Goal: Navigation & Orientation: Find specific page/section

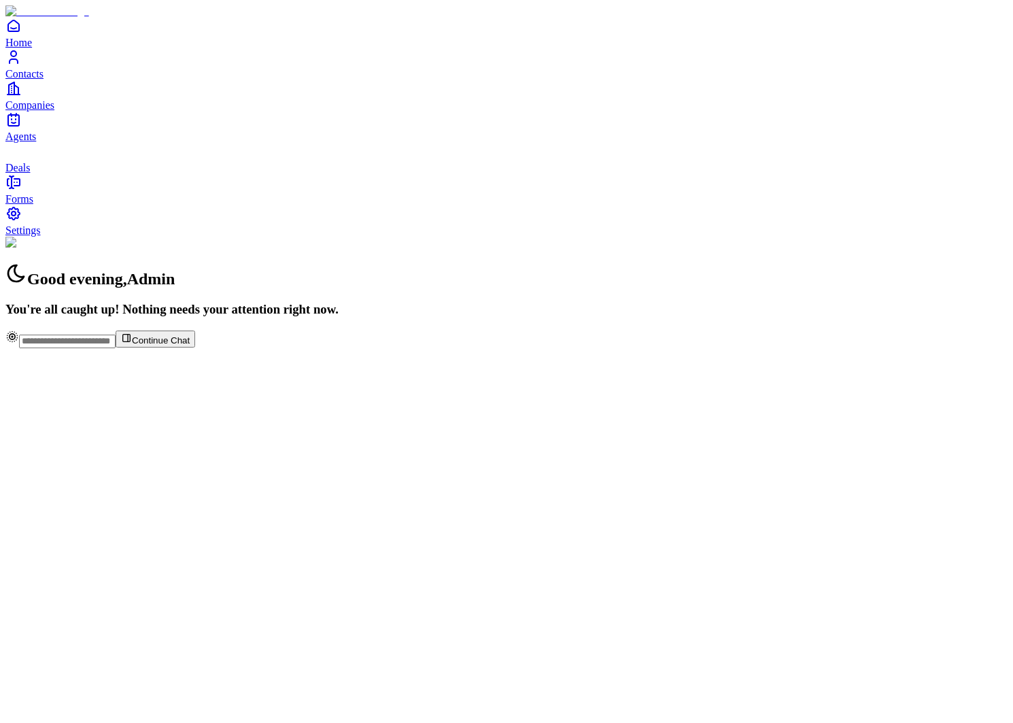
click at [44, 80] on span "Contacts" at bounding box center [24, 74] width 38 height 12
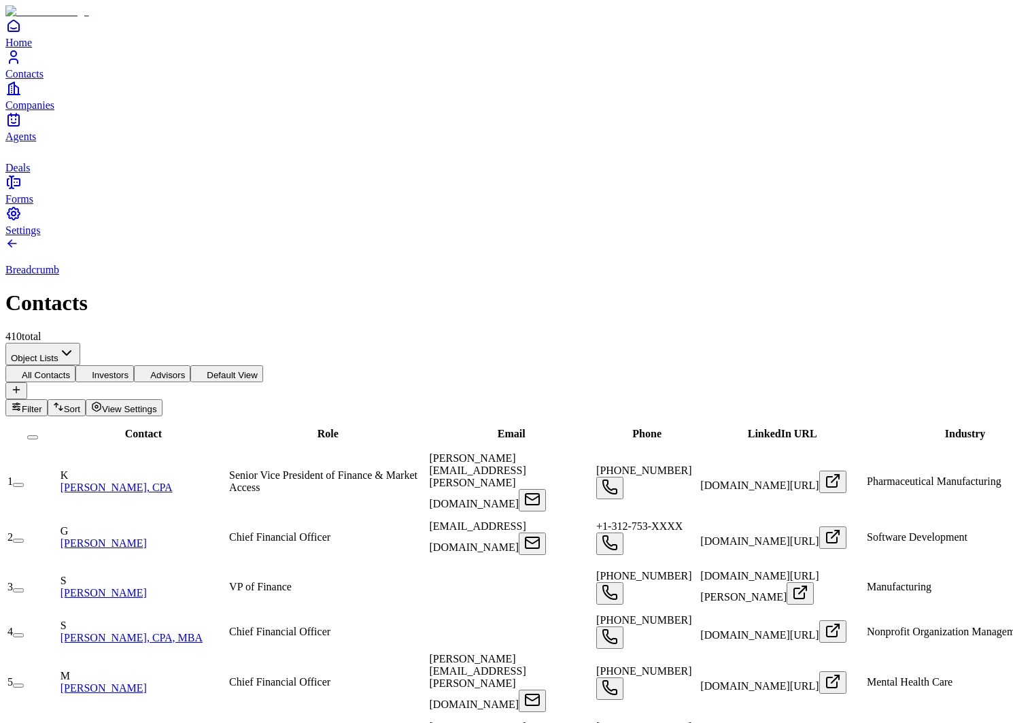
click at [54, 111] on span "Companies" at bounding box center [29, 105] width 49 height 12
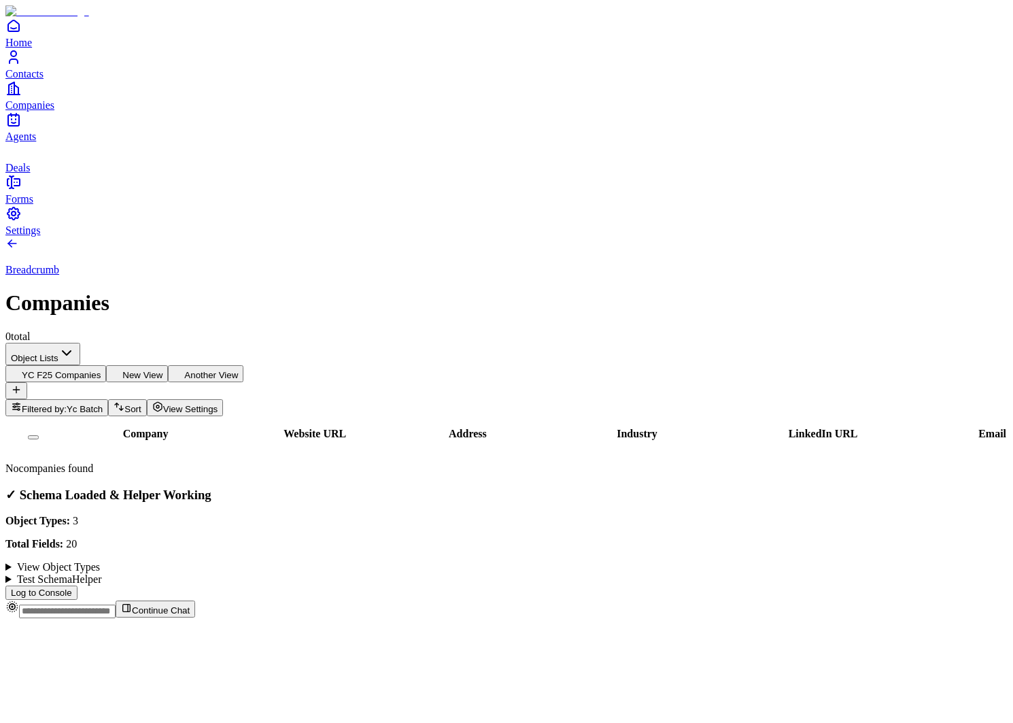
click at [67, 404] on span "Filtered by:" at bounding box center [44, 409] width 45 height 10
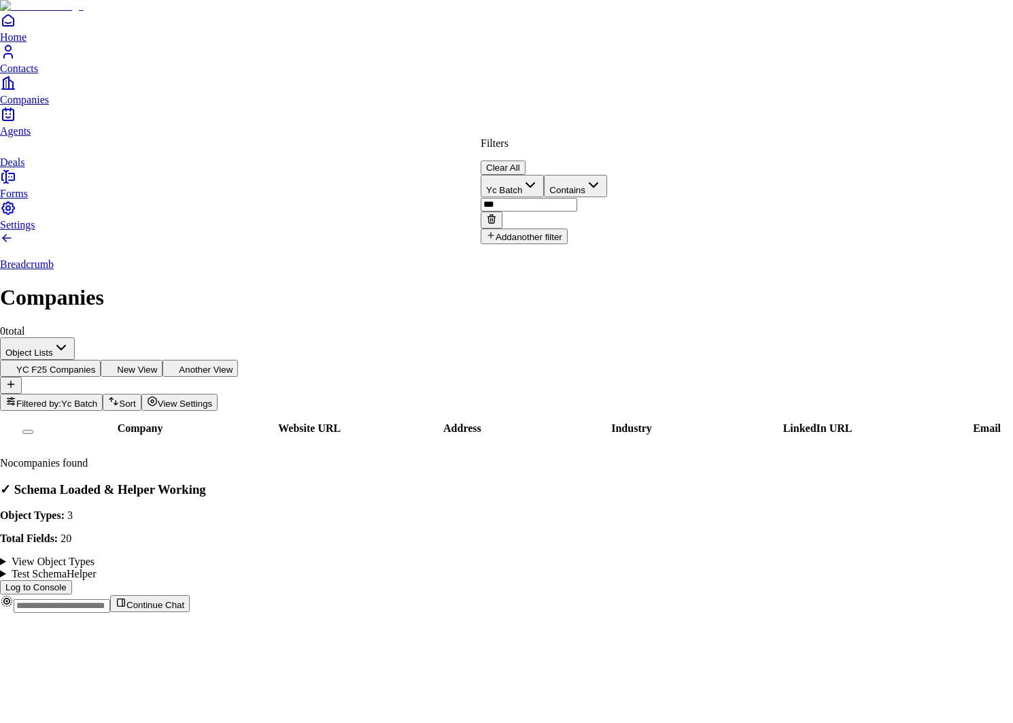
click at [526, 160] on button "Clear All" at bounding box center [503, 167] width 45 height 14
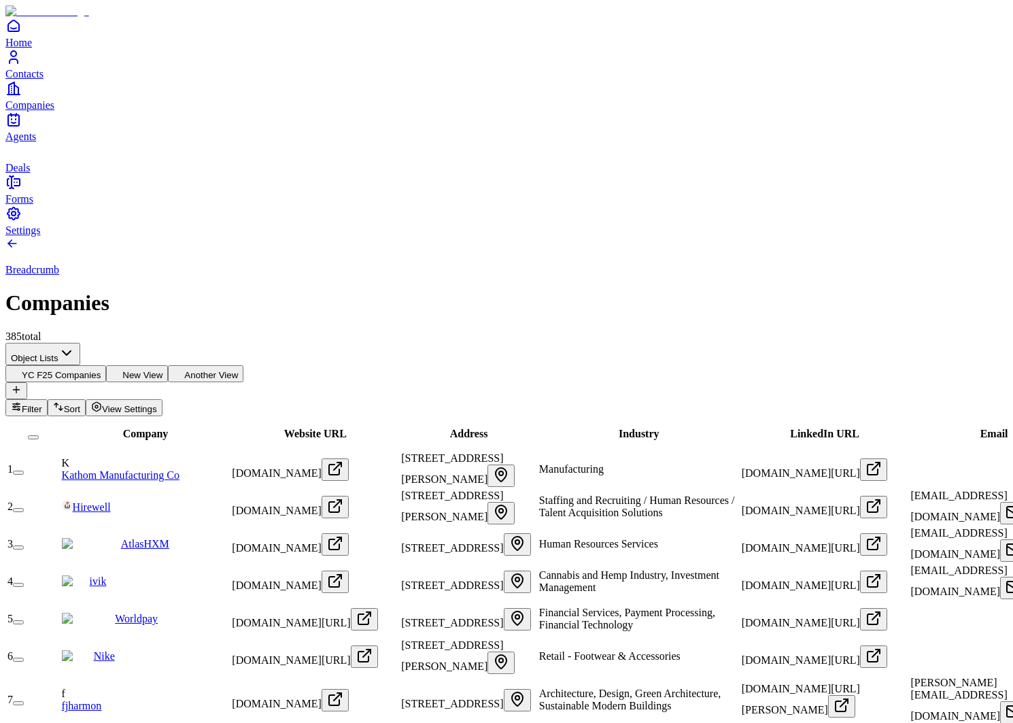
click at [243, 365] on button "Another View" at bounding box center [205, 373] width 75 height 17
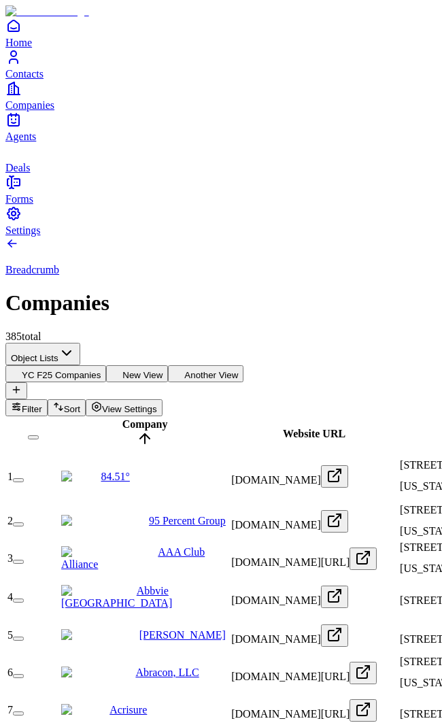
drag, startPoint x: 441, startPoint y: 151, endPoint x: 638, endPoint y: 151, distance: 197.2
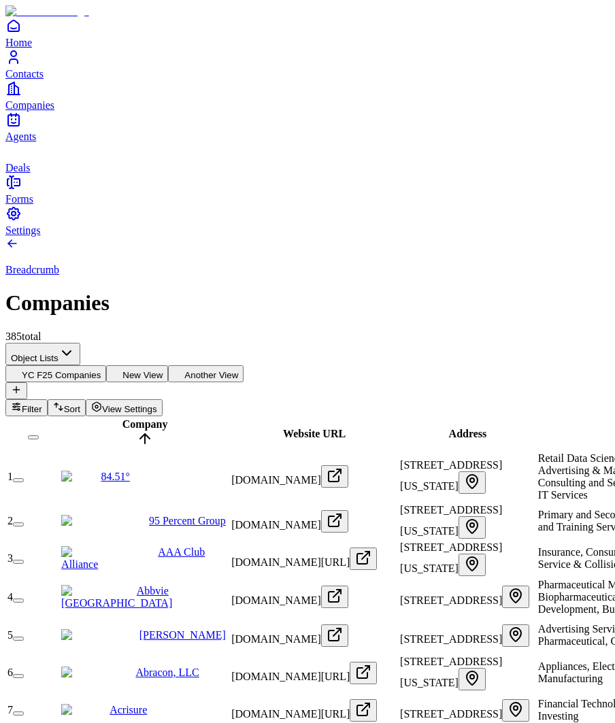
click at [168, 365] on button "New View" at bounding box center [137, 373] width 62 height 17
click at [106, 365] on button "YC F25 Companies" at bounding box center [55, 373] width 101 height 17
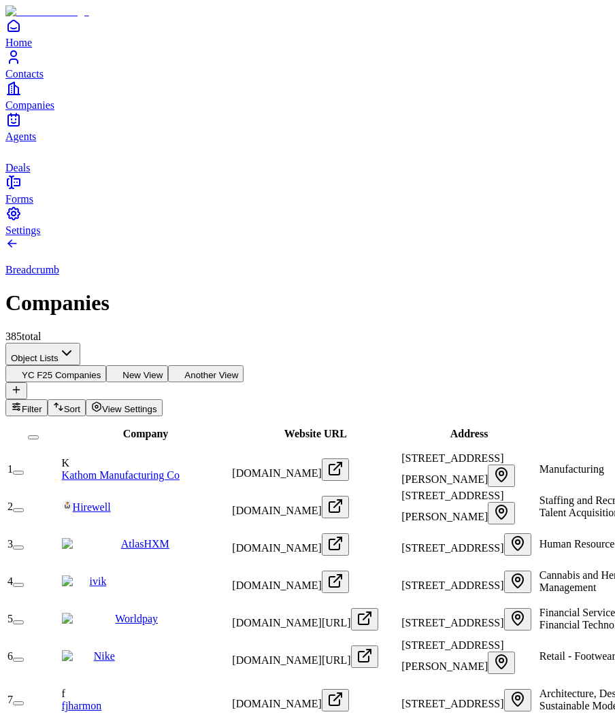
click at [44, 80] on span "Contacts" at bounding box center [24, 74] width 38 height 12
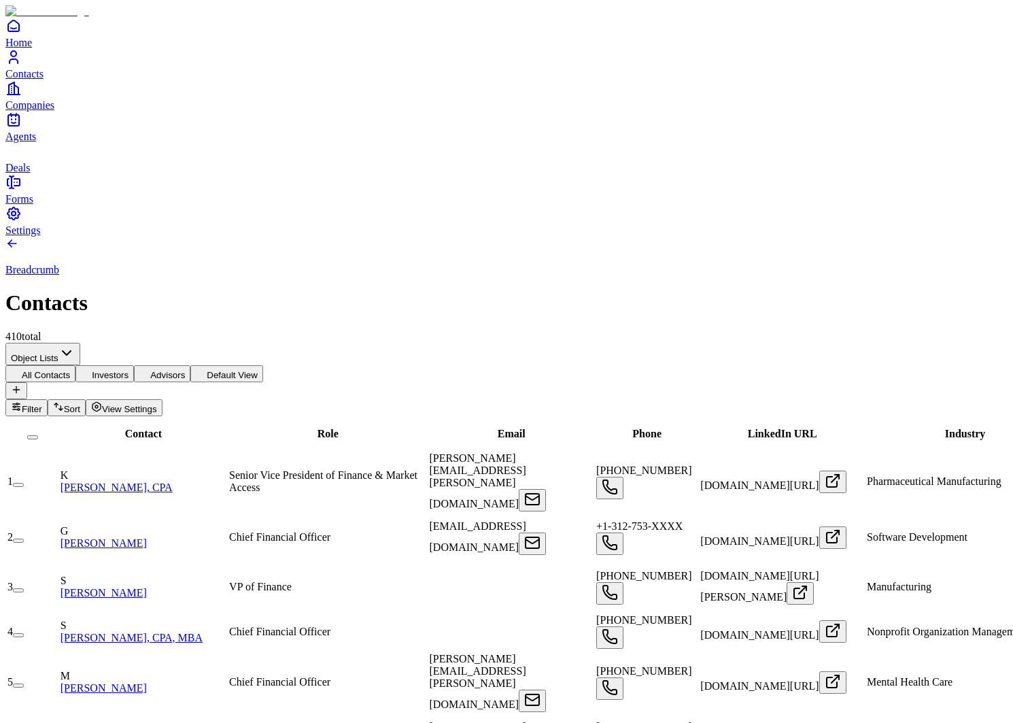
click at [35, 173] on link "Deals" at bounding box center [506, 158] width 1002 height 31
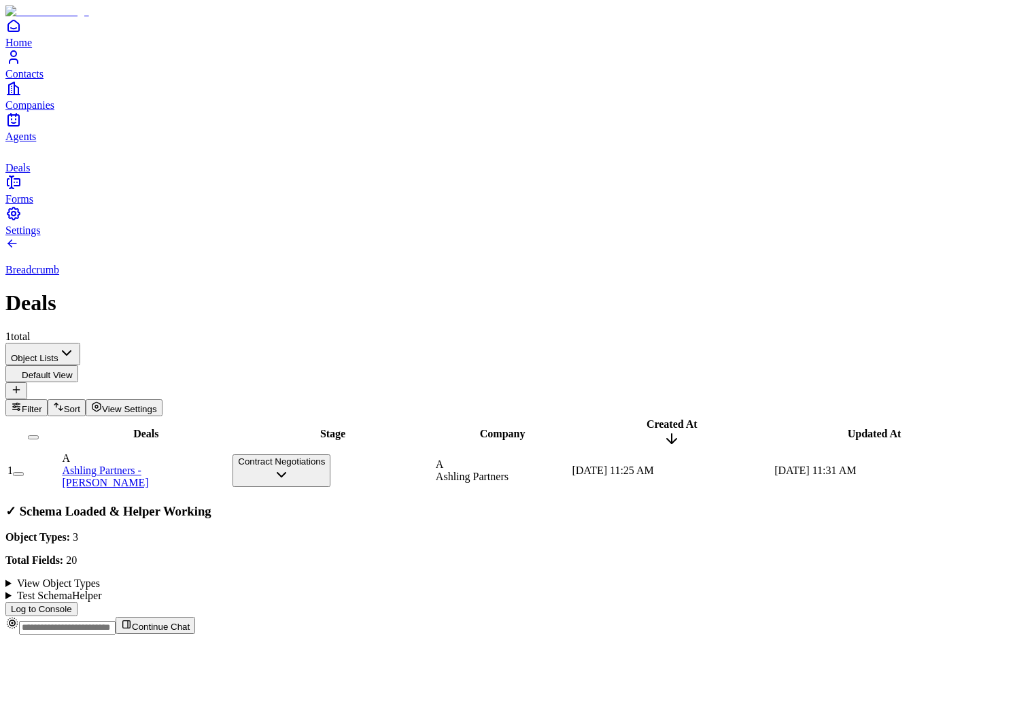
click at [36, 80] on link "Contacts" at bounding box center [506, 64] width 1002 height 31
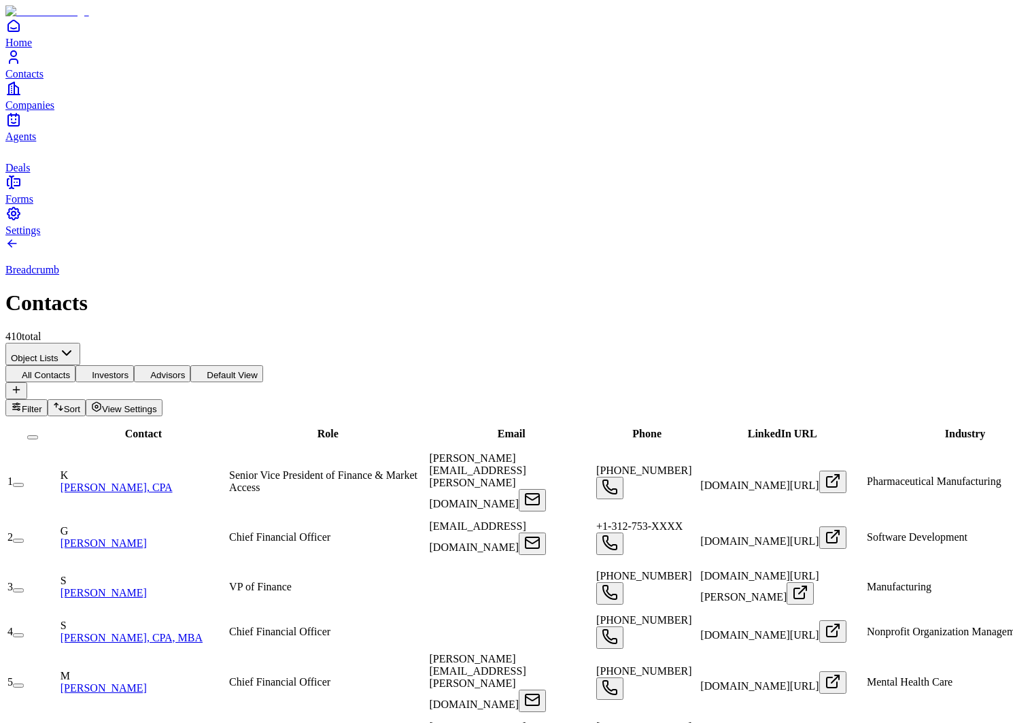
click at [33, 111] on link "Companies" at bounding box center [506, 95] width 1002 height 31
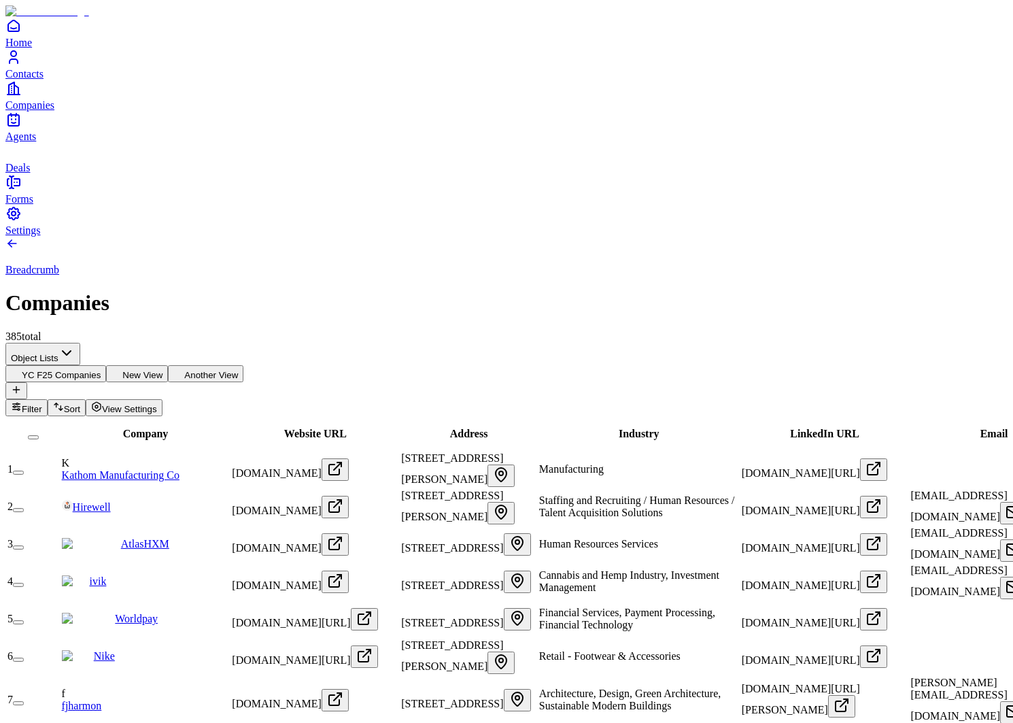
click at [32, 80] on link "Contacts" at bounding box center [506, 64] width 1002 height 31
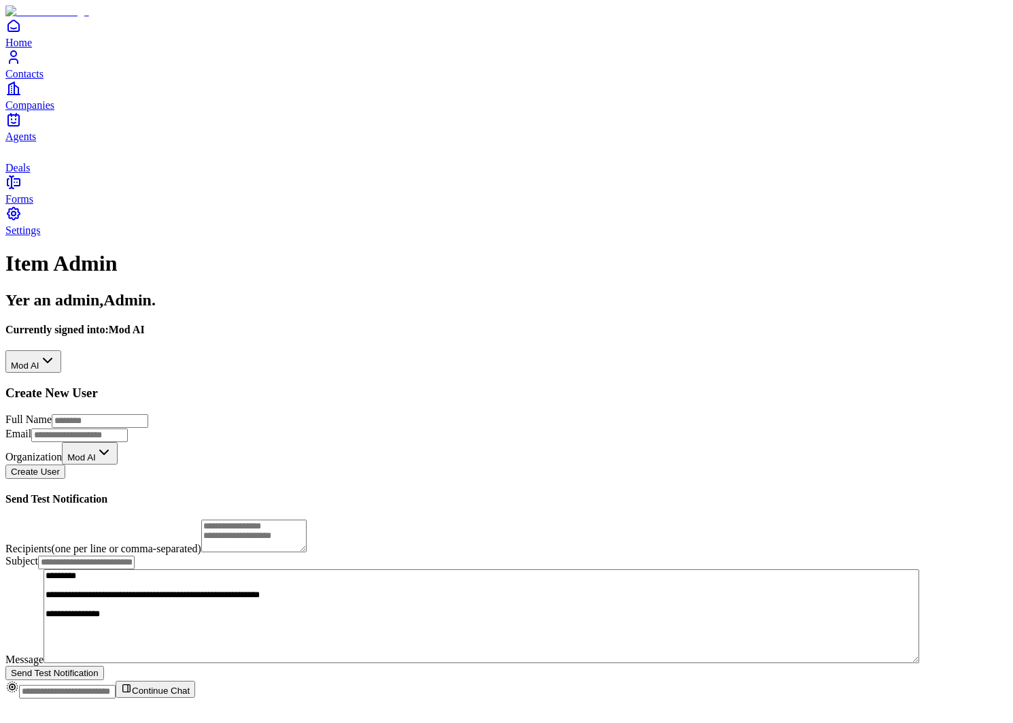
click at [247, 146] on html "**********" at bounding box center [506, 354] width 1013 height 709
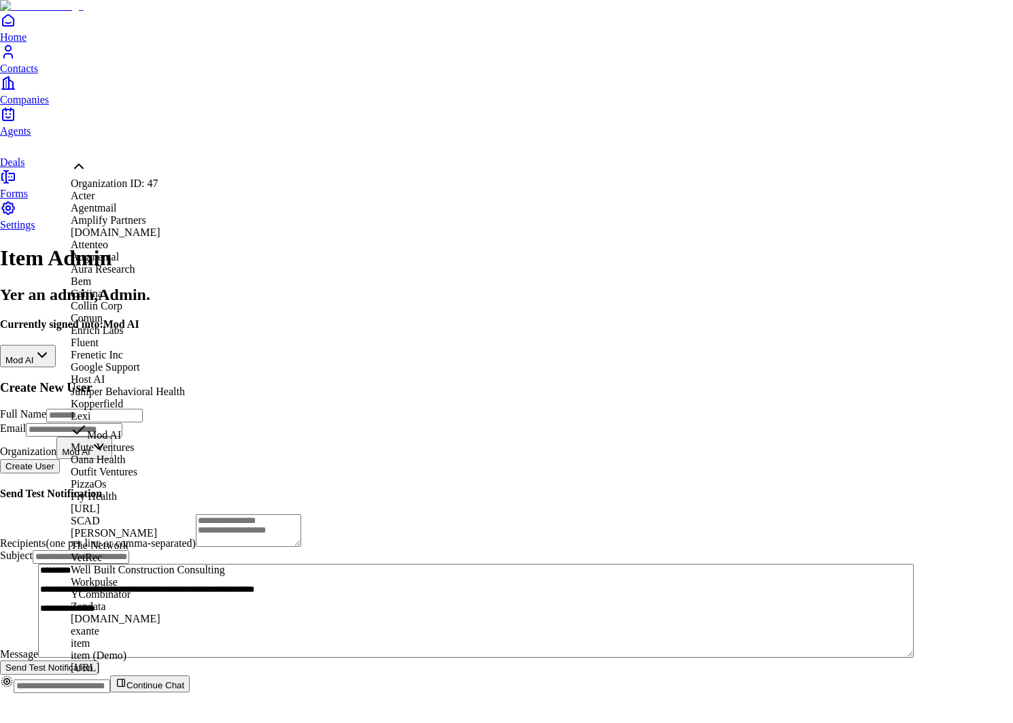
scroll to position [632, 0]
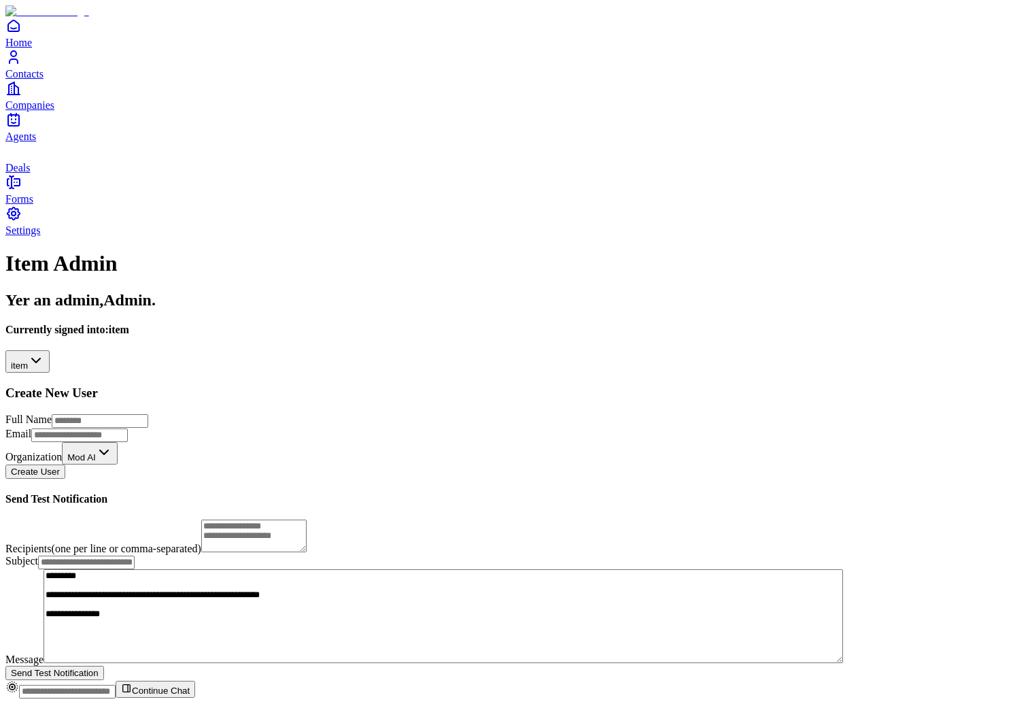
click at [36, 80] on link "Contacts" at bounding box center [506, 64] width 1002 height 31
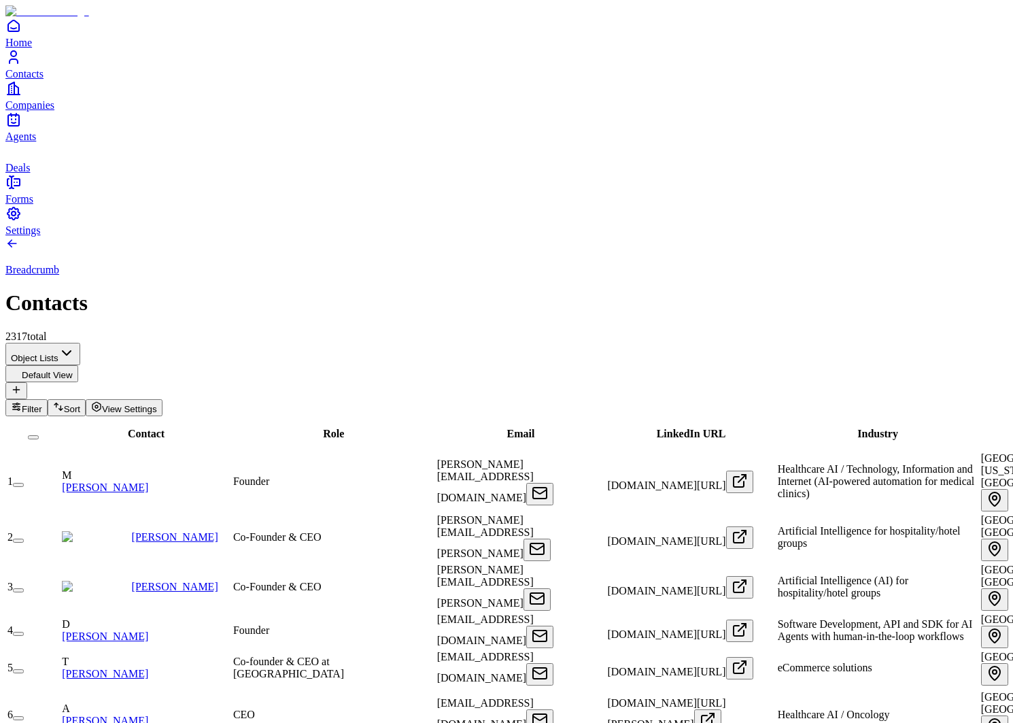
click at [30, 111] on link "Companies" at bounding box center [506, 95] width 1002 height 31
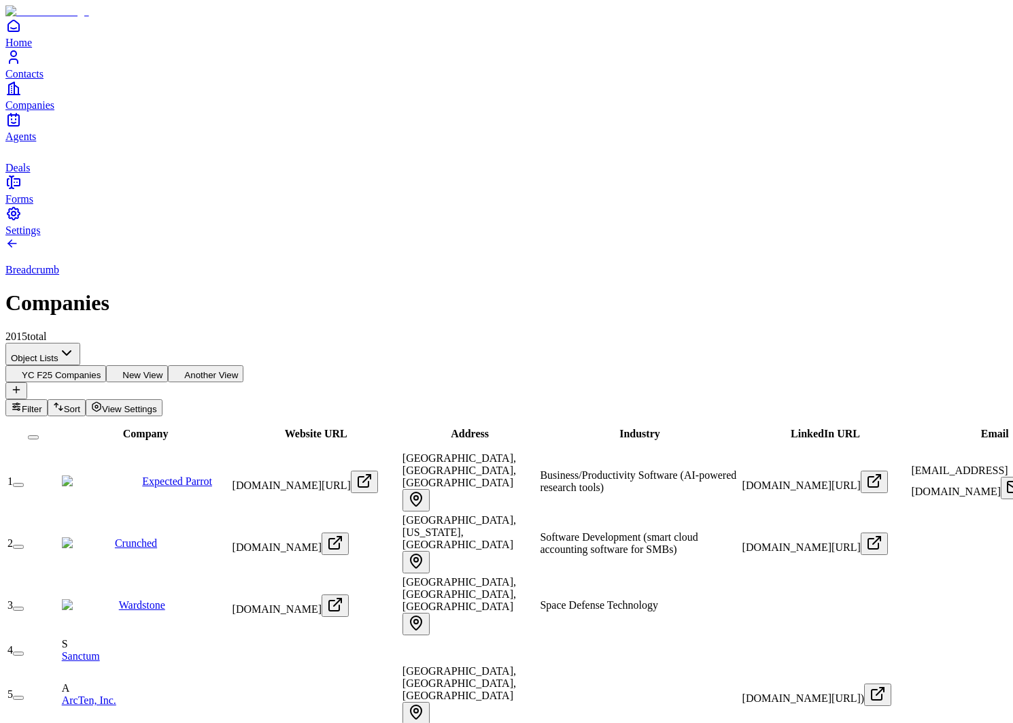
click at [44, 80] on span "Contacts" at bounding box center [24, 74] width 38 height 12
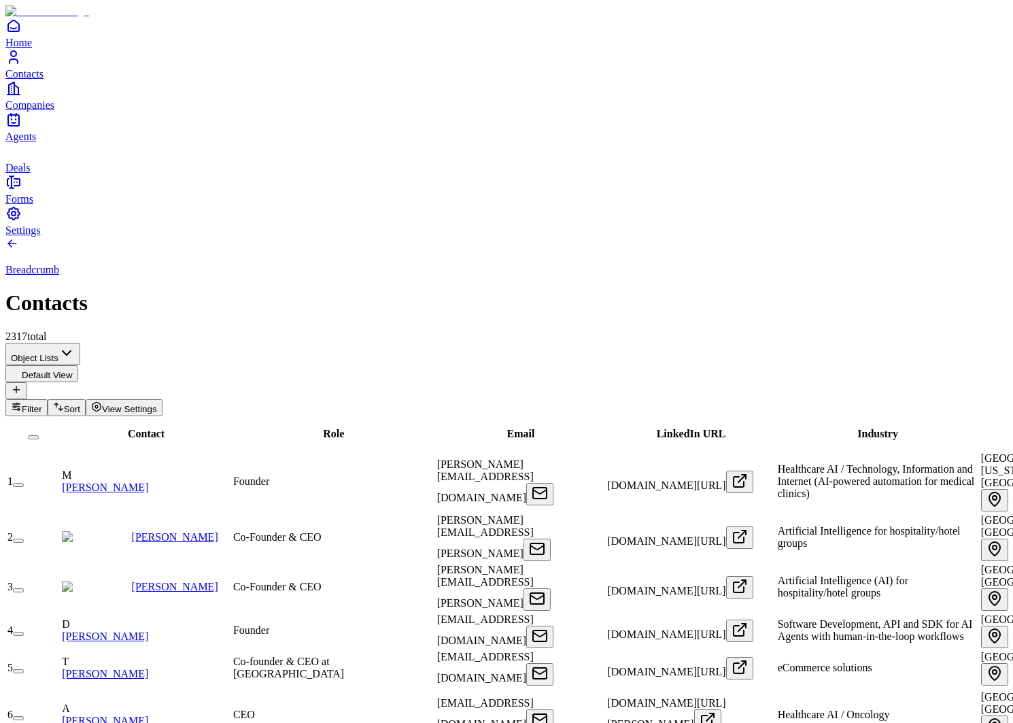
click at [149, 428] on div "Contact" at bounding box center [146, 434] width 169 height 12
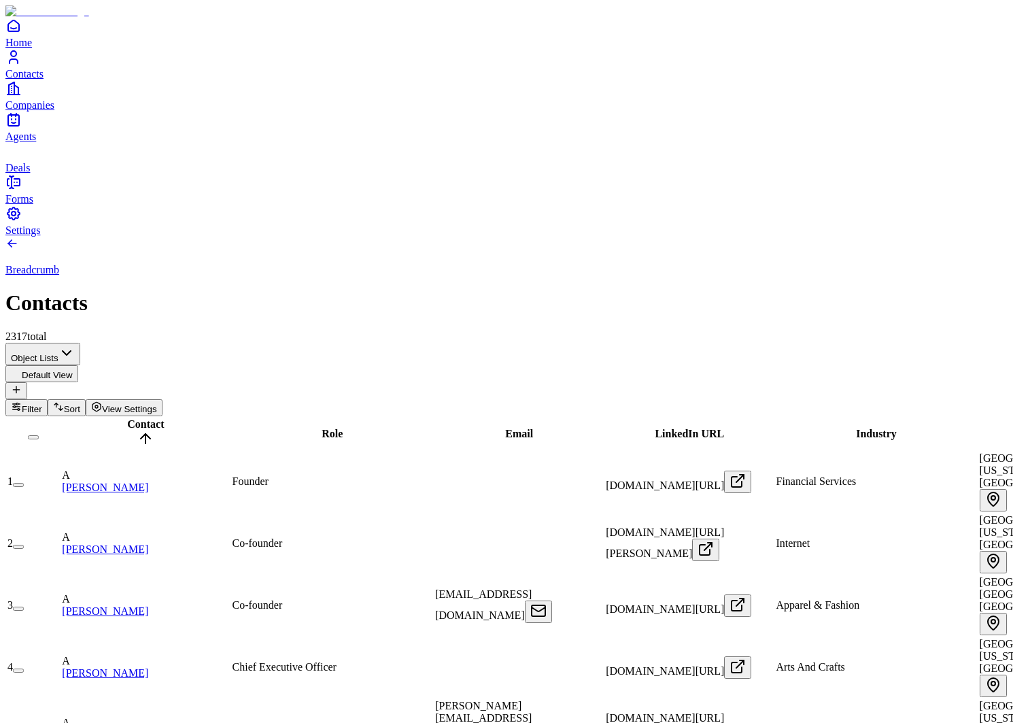
click at [322, 428] on span "Role" at bounding box center [332, 434] width 21 height 12
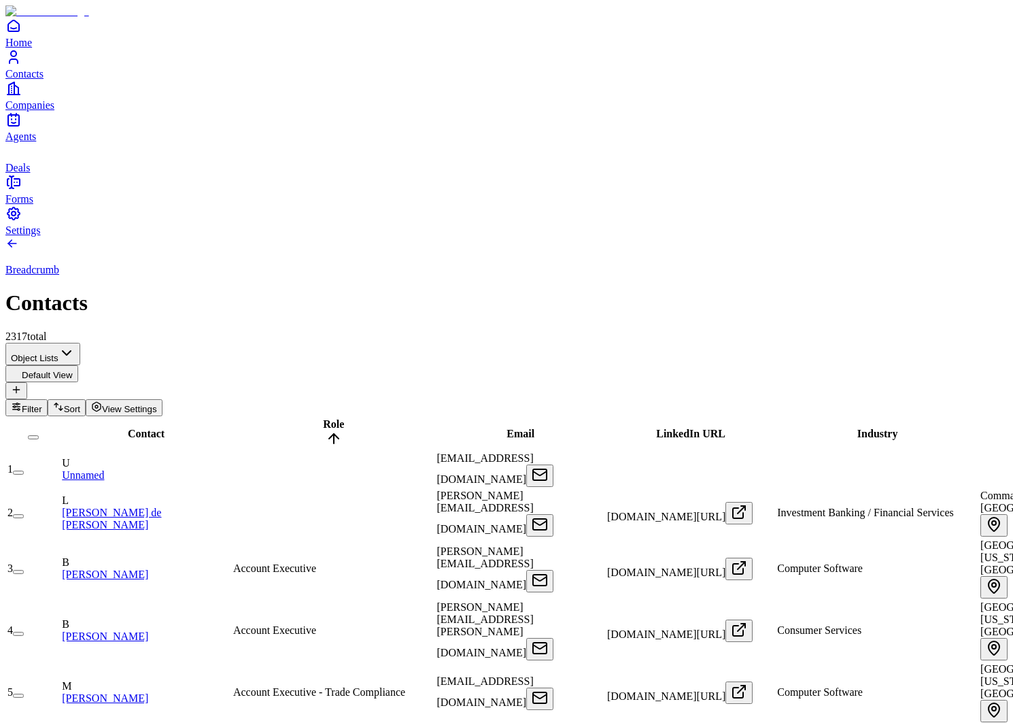
click at [326, 430] on icon at bounding box center [334, 438] width 16 height 16
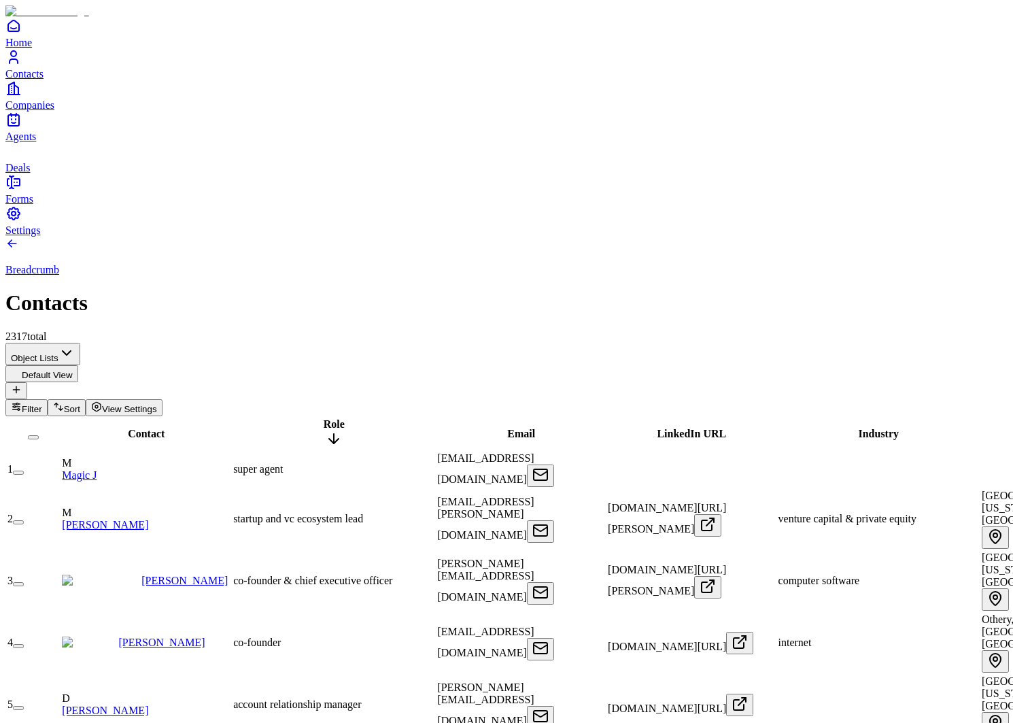
click at [326, 430] on icon at bounding box center [334, 438] width 16 height 16
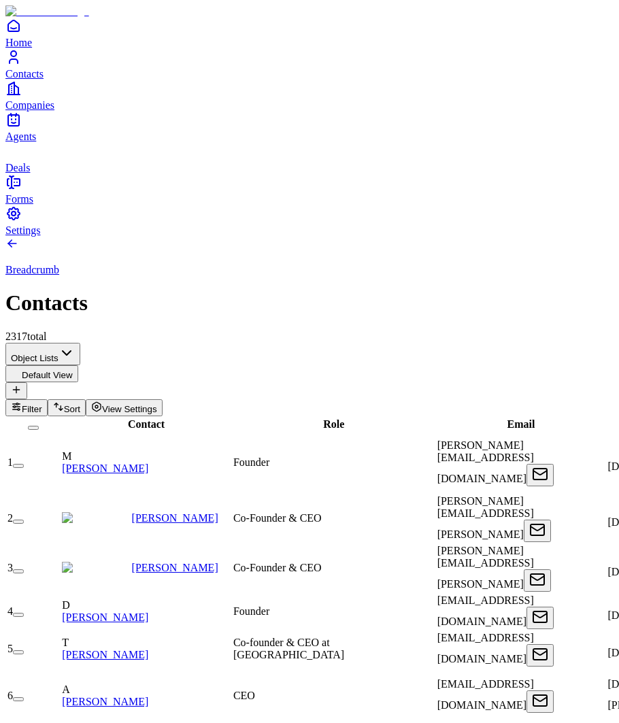
click at [507, 418] on span "Email" at bounding box center [521, 424] width 28 height 12
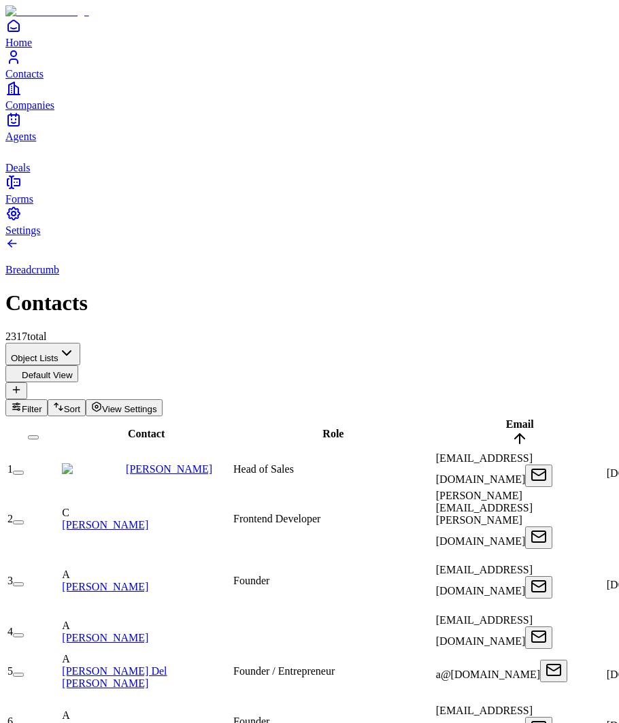
scroll to position [0, 324]
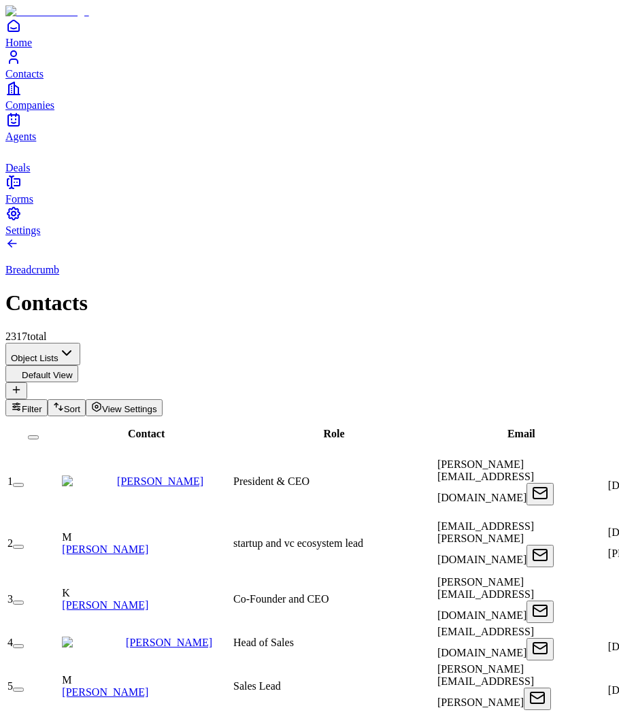
click at [133, 428] on span "Contact" at bounding box center [146, 434] width 37 height 12
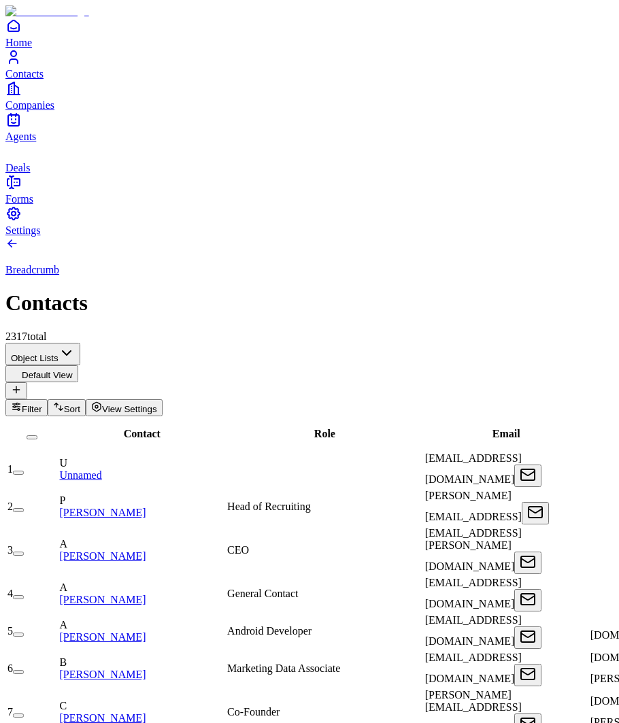
scroll to position [0, 1626]
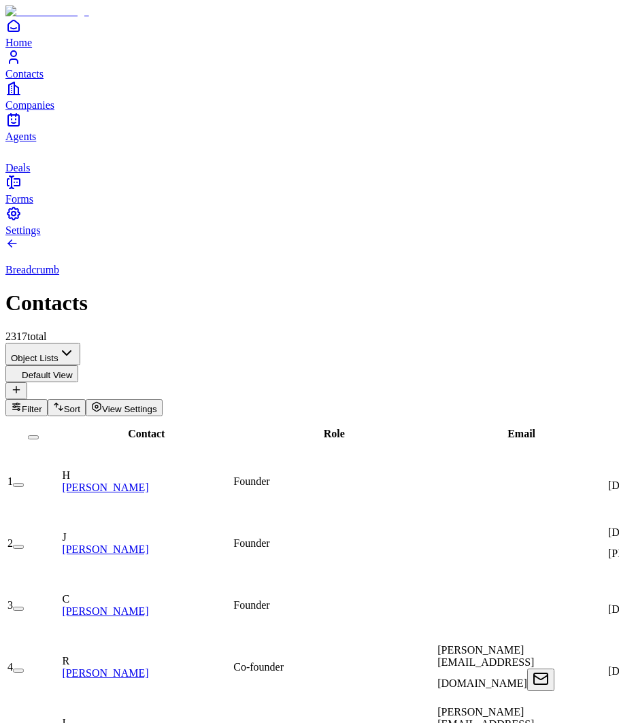
scroll to position [0, 1805]
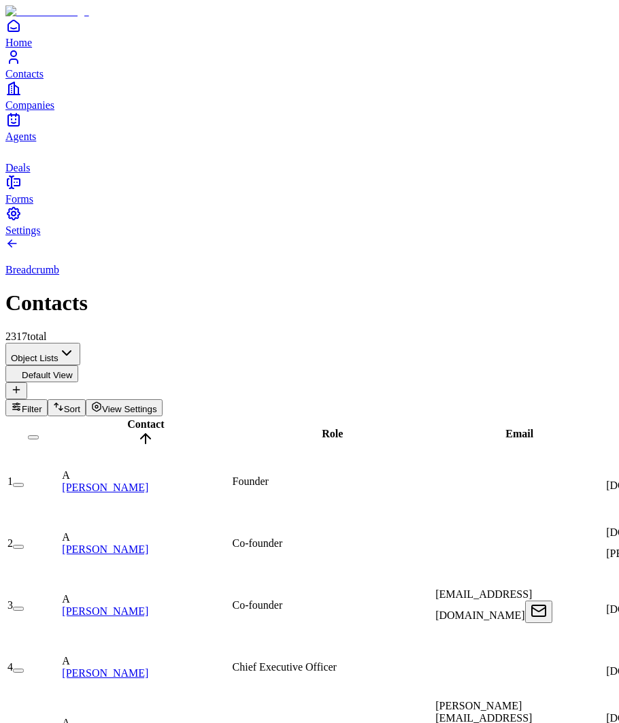
scroll to position [0, 0]
click at [275, 428] on div "Role" at bounding box center [333, 434] width 201 height 12
click at [322, 428] on span "Role" at bounding box center [332, 434] width 21 height 12
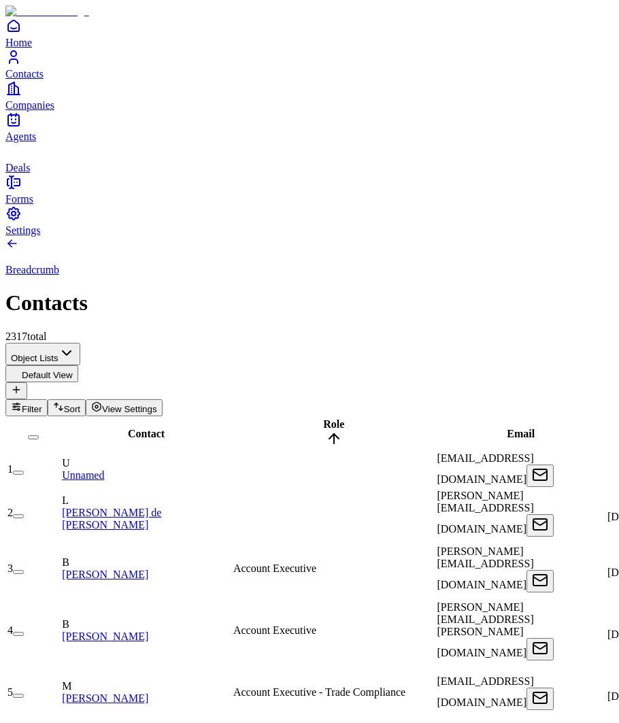
scroll to position [0, 664]
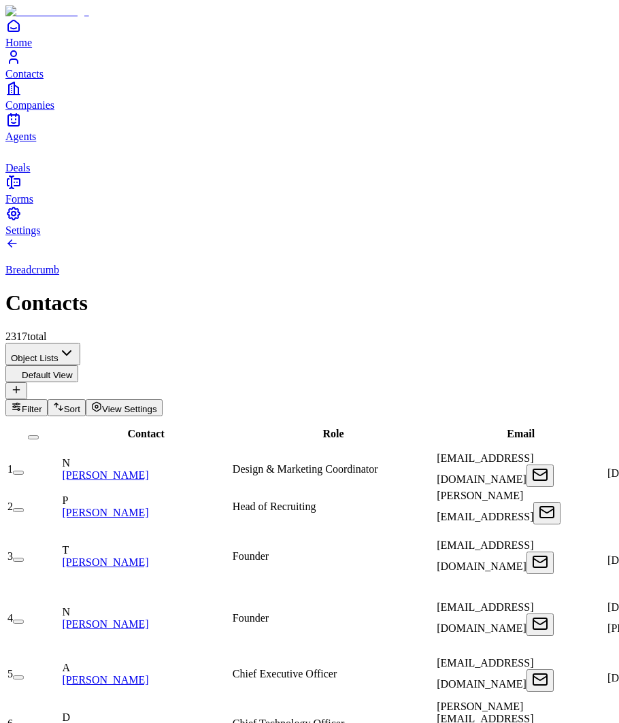
scroll to position [0, 1191]
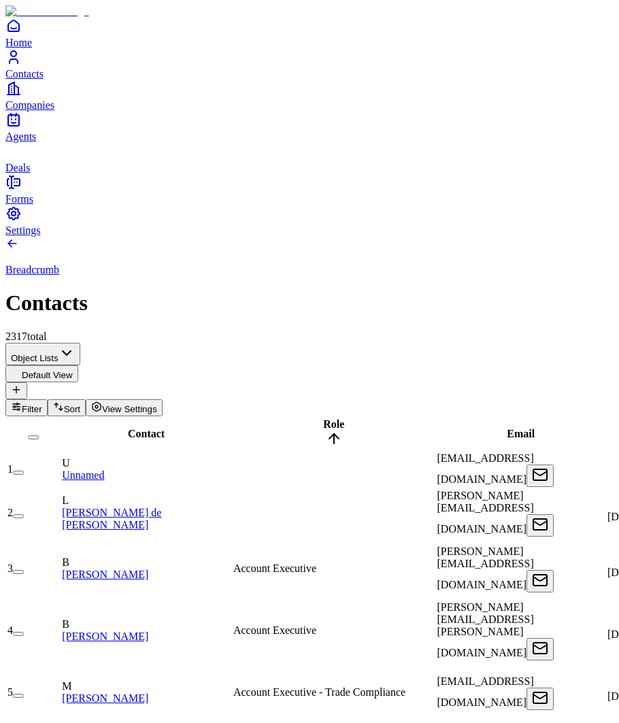
click at [507, 428] on span "Email" at bounding box center [521, 434] width 28 height 12
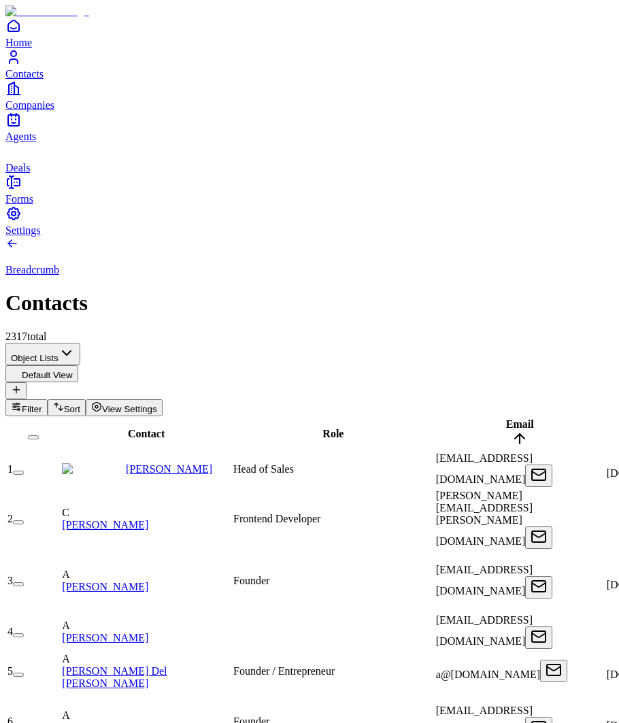
click at [322, 428] on span "Role" at bounding box center [332, 434] width 21 height 12
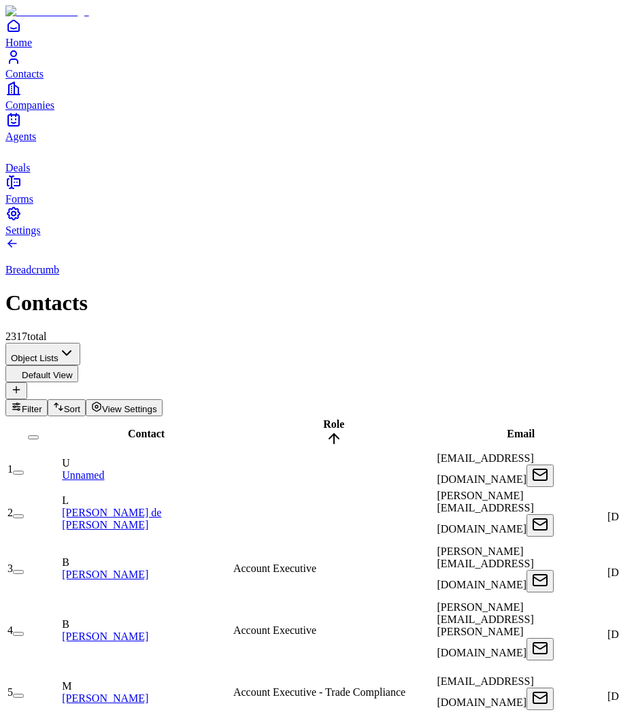
scroll to position [0, 356]
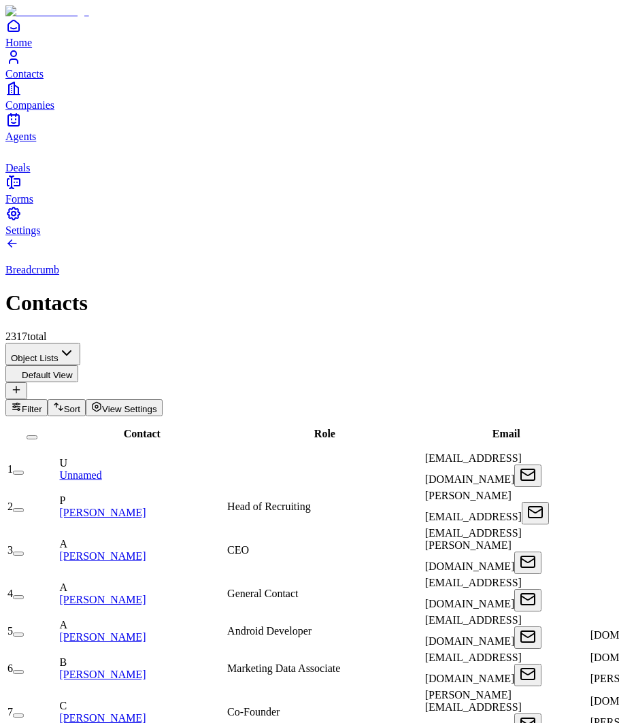
scroll to position [0, 573]
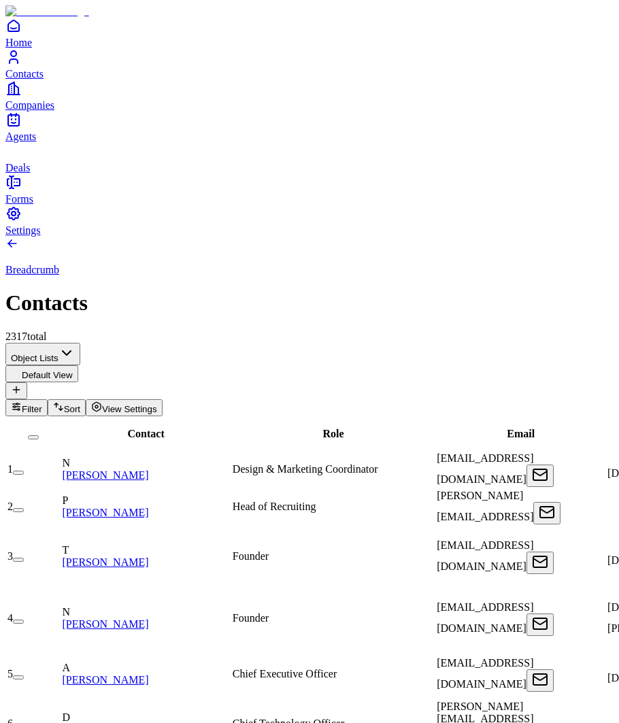
scroll to position [0, 1743]
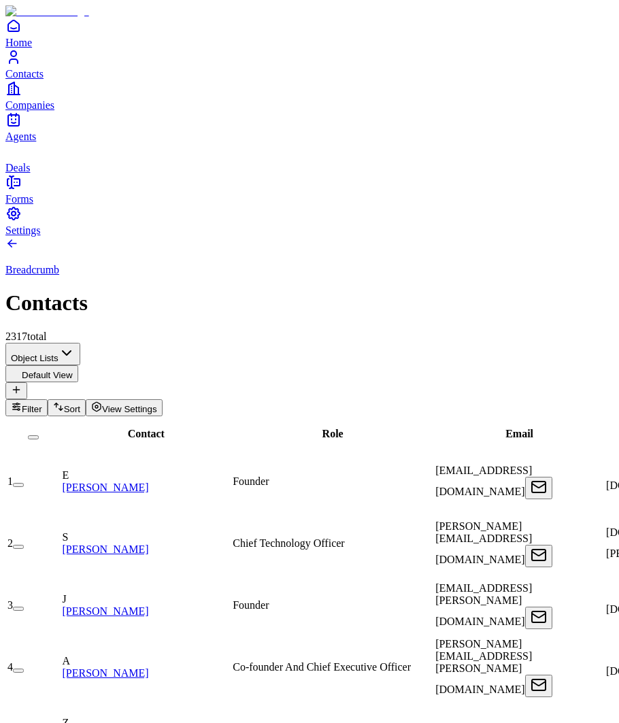
scroll to position [0, 0]
click at [128, 428] on span "Contact" at bounding box center [146, 434] width 37 height 12
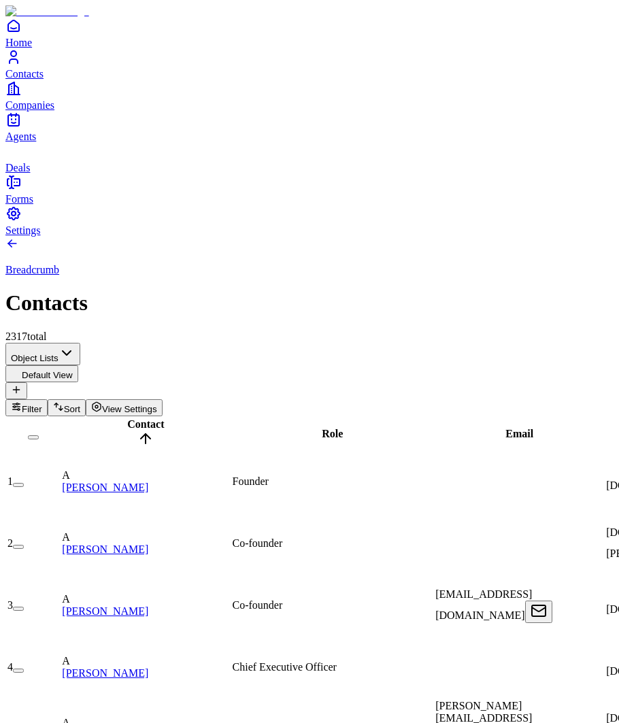
click at [322, 428] on span "Role" at bounding box center [332, 434] width 21 height 12
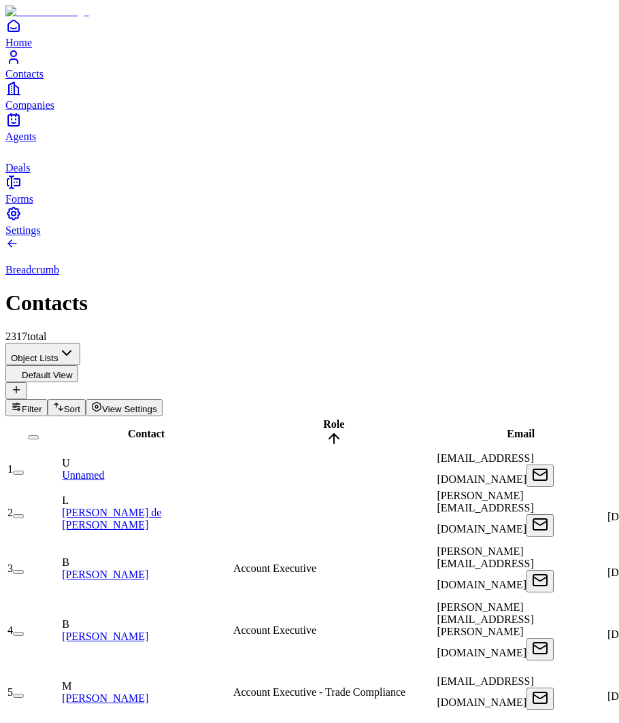
scroll to position [0, 577]
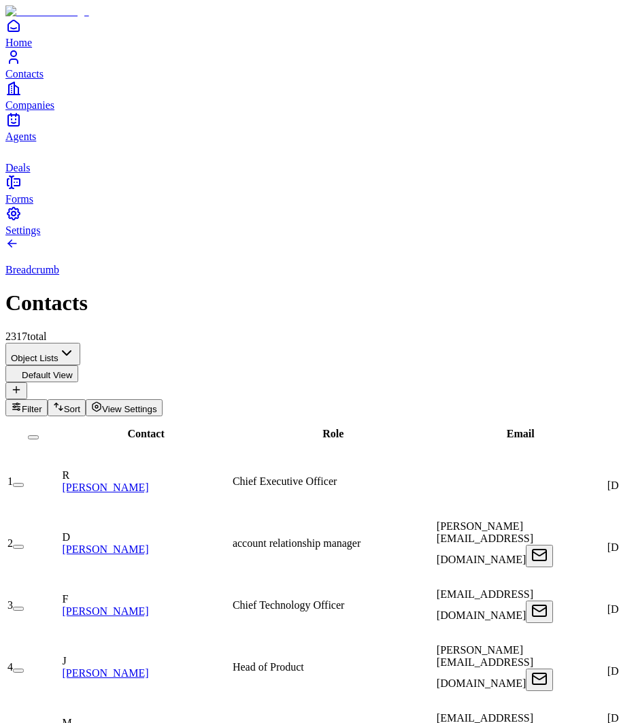
click at [128, 428] on span "Contact" at bounding box center [146, 434] width 37 height 12
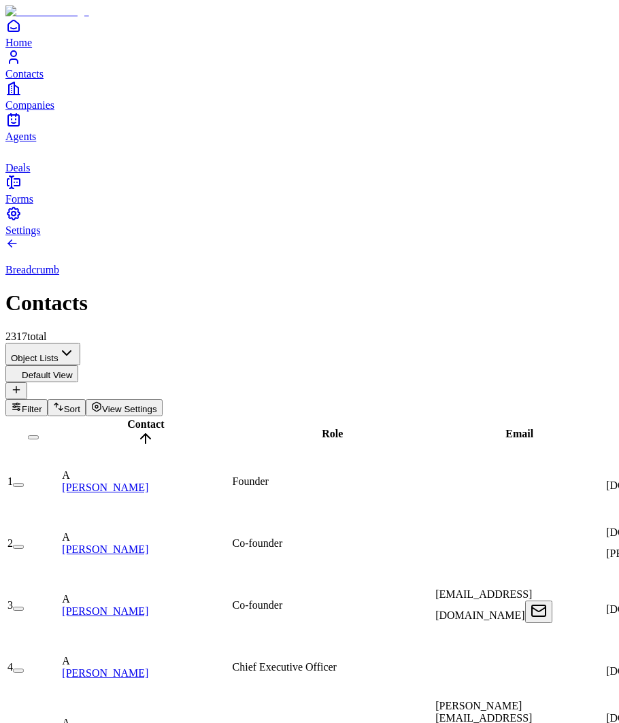
click at [127, 418] on span "Contact" at bounding box center [145, 424] width 37 height 12
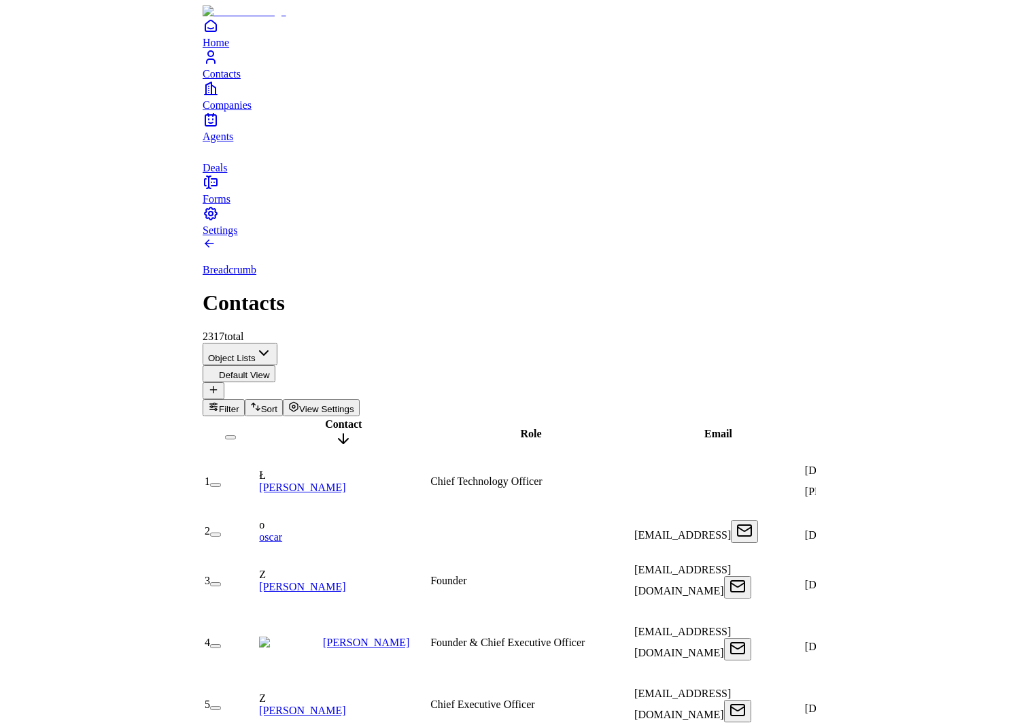
scroll to position [0, 194]
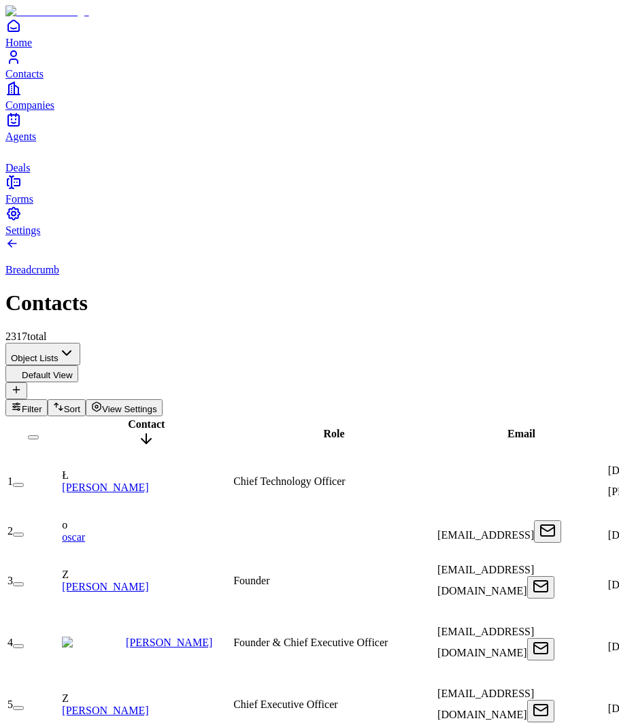
click at [36, 173] on link "Deals" at bounding box center [309, 158] width 608 height 31
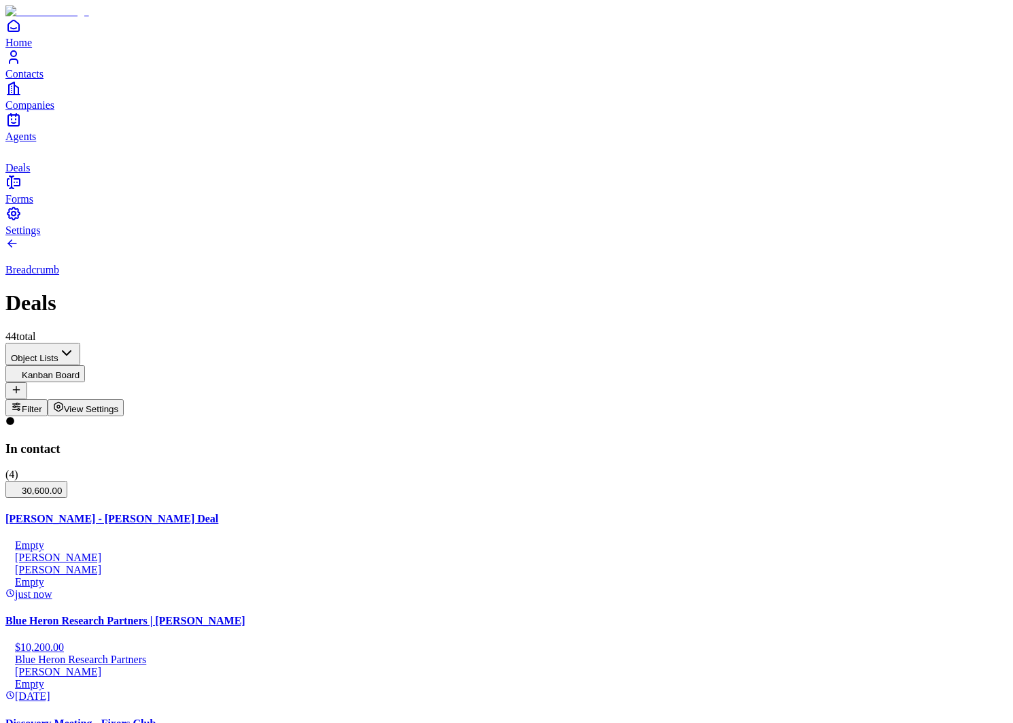
click at [22, 384] on icon at bounding box center [16, 389] width 11 height 11
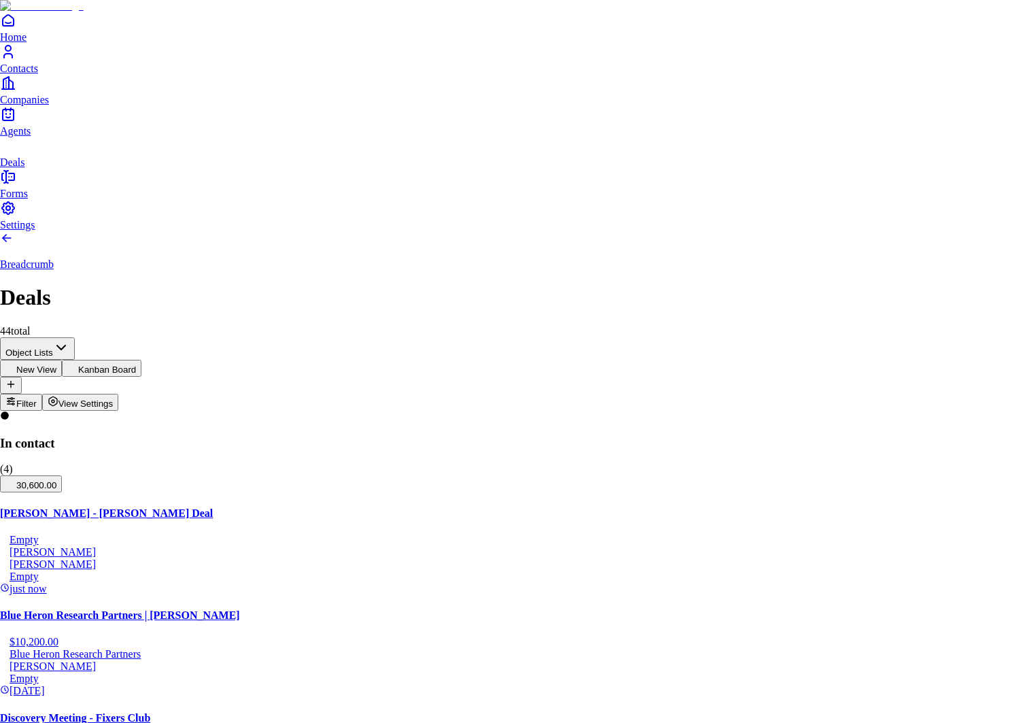
type input "**********"
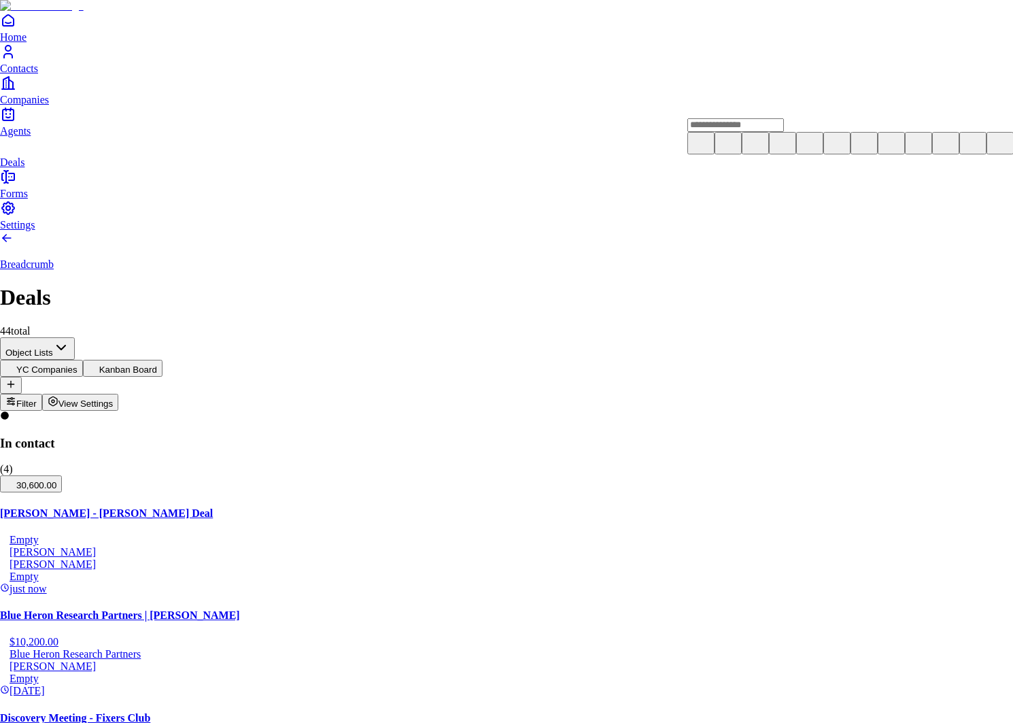
type input "*"
type input "**"
click at [618, 150] on icon at bounding box center [701, 142] width 16 height 16
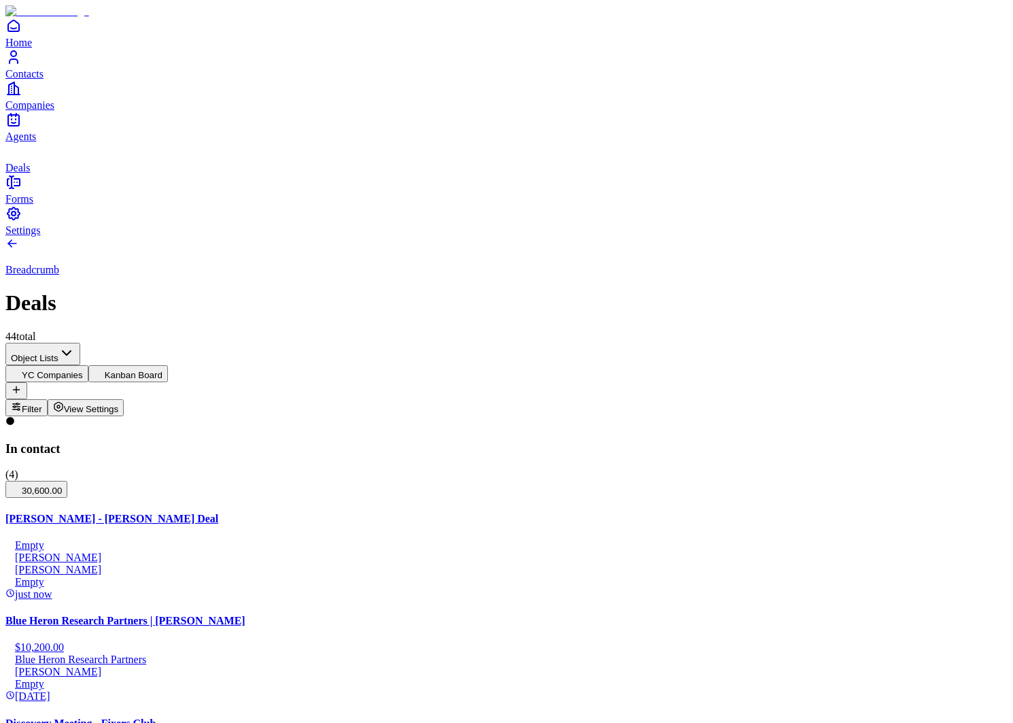
click at [42, 404] on span "Filter" at bounding box center [32, 409] width 20 height 10
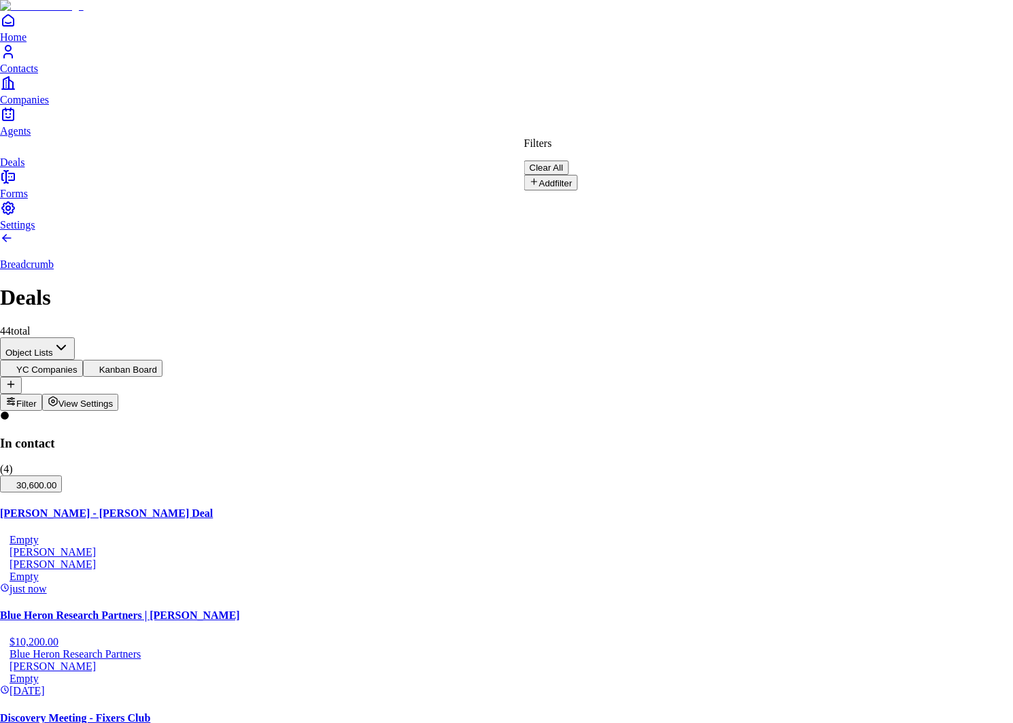
click at [578, 175] on button "Add filter" at bounding box center [551, 183] width 54 height 16
click at [575, 175] on button "Stage" at bounding box center [549, 186] width 51 height 22
click at [618, 198] on input "text" at bounding box center [572, 205] width 97 height 14
click at [618, 181] on icon "button" at bounding box center [624, 185] width 16 height 16
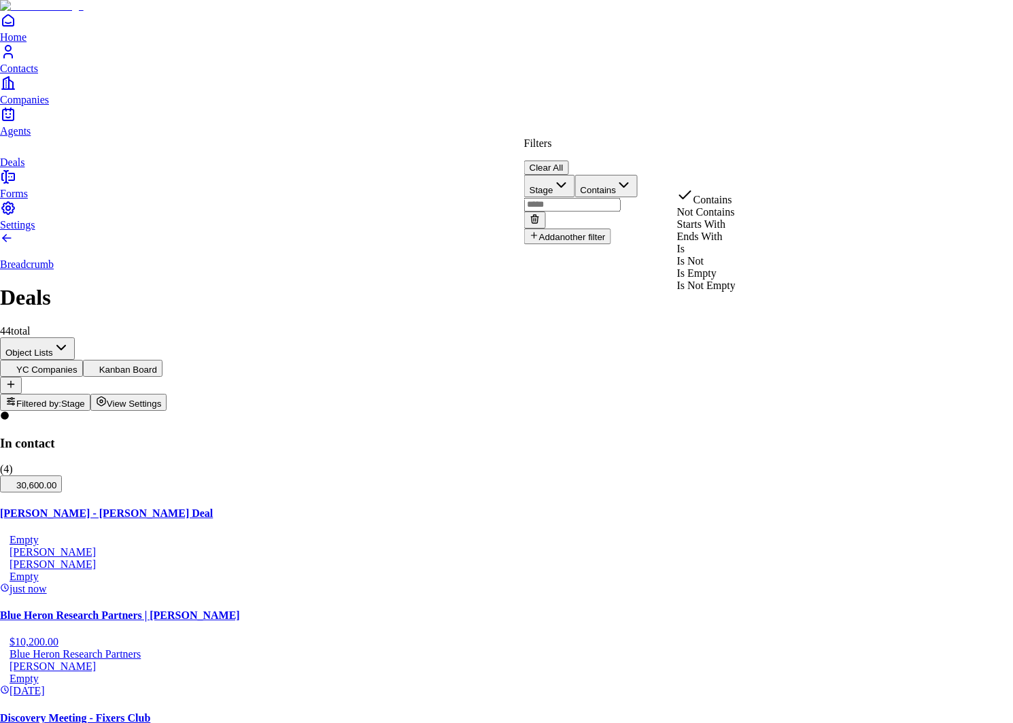
click at [618, 198] on input "text" at bounding box center [572, 205] width 97 height 14
type input "******"
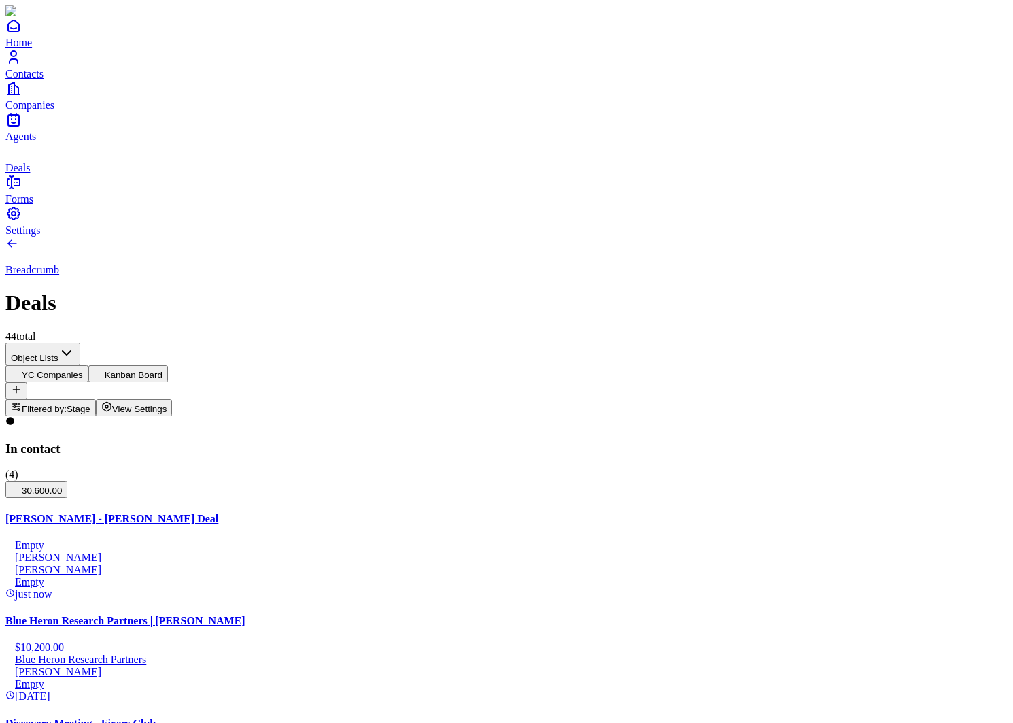
click at [67, 404] on span "Filtered by:" at bounding box center [44, 409] width 45 height 10
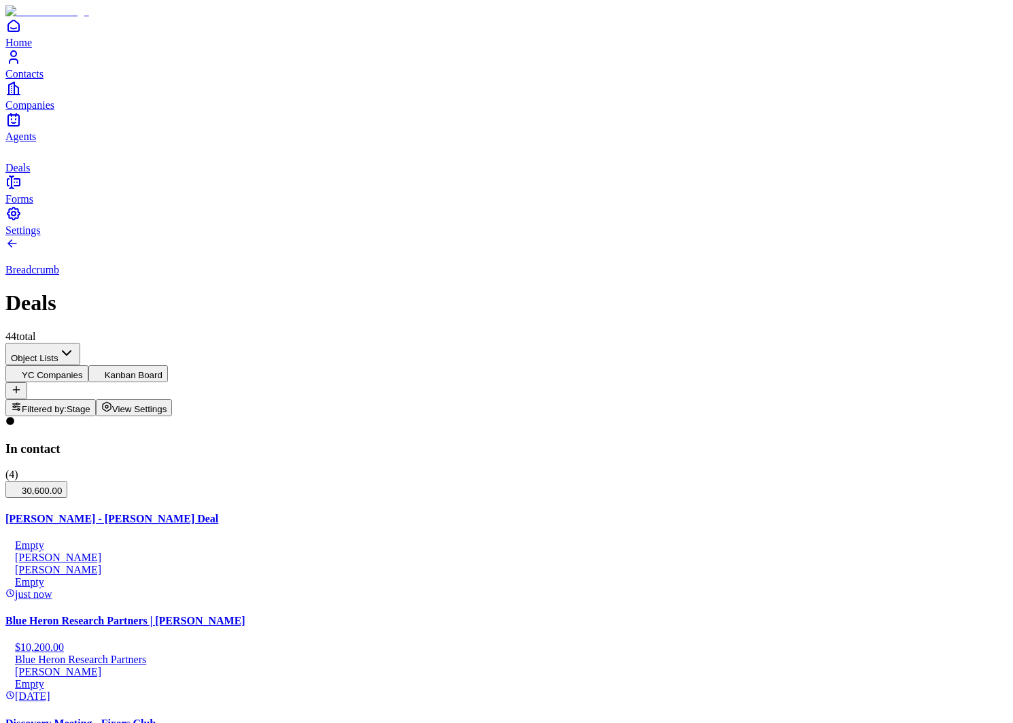
click at [67, 404] on span "Filtered by:" at bounding box center [44, 409] width 45 height 10
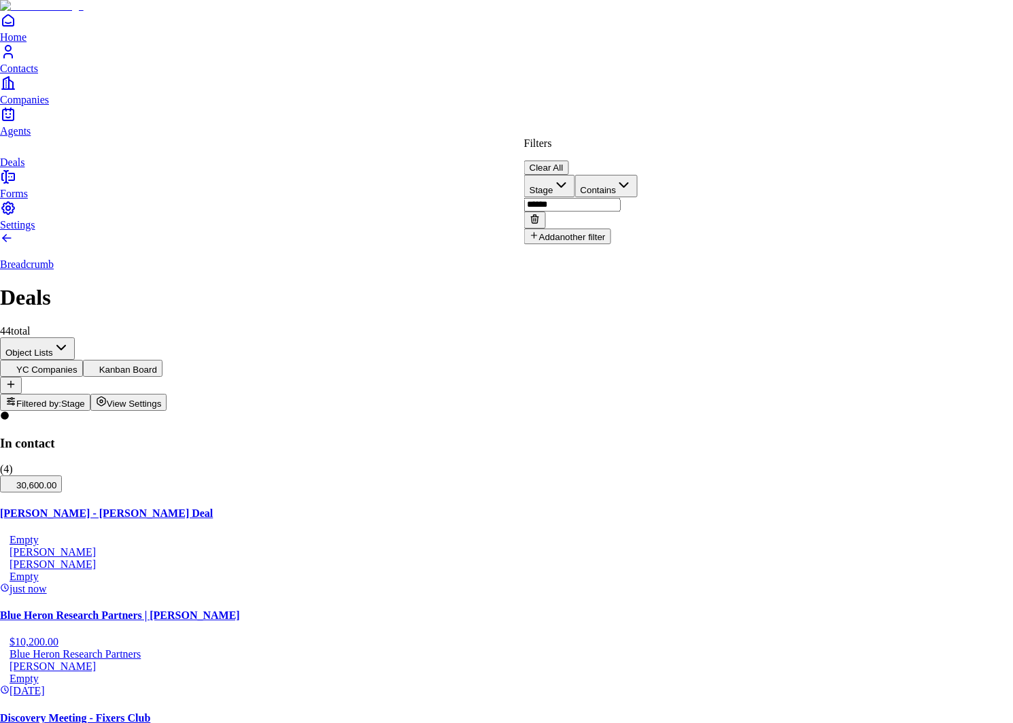
click at [618, 198] on input "******" at bounding box center [572, 205] width 97 height 14
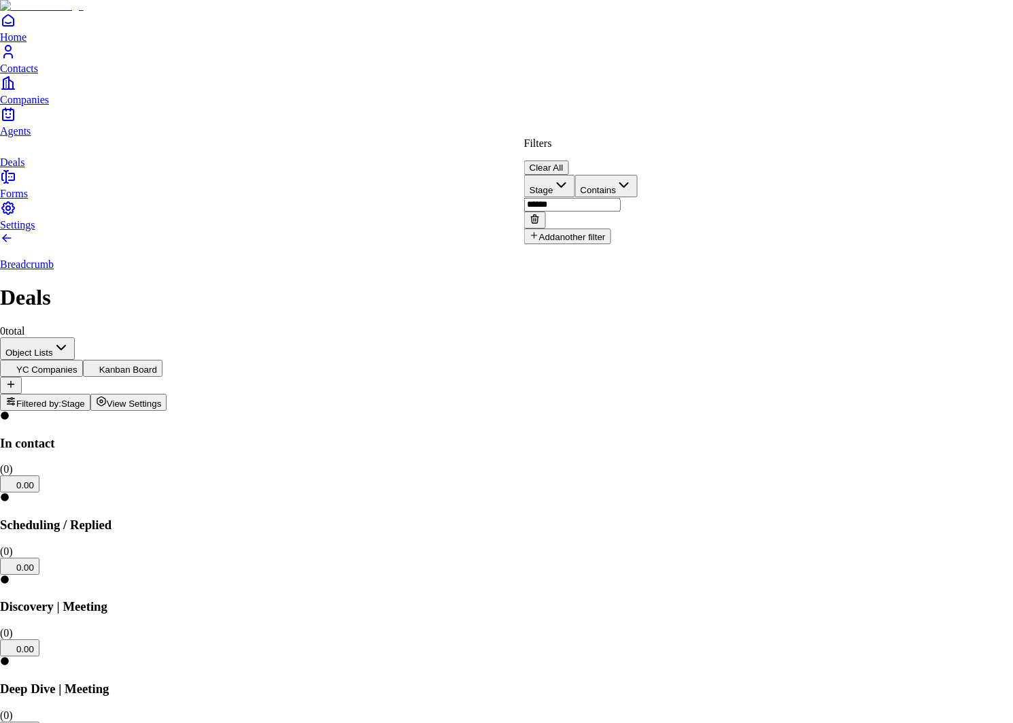
click at [618, 315] on html "Home Contacts Companies Agents Deals Forms Settings Breadcrumb Deals 0 total Ob…" at bounding box center [506, 651] width 1013 height 1302
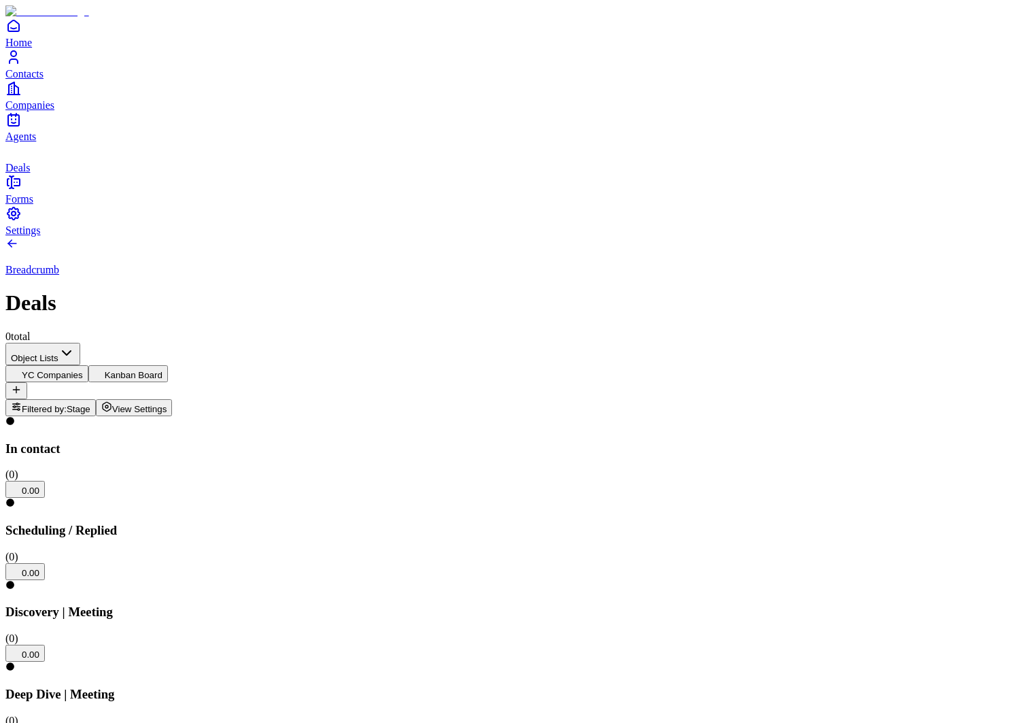
click at [541, 580] on div at bounding box center [506, 580] width 1002 height 0
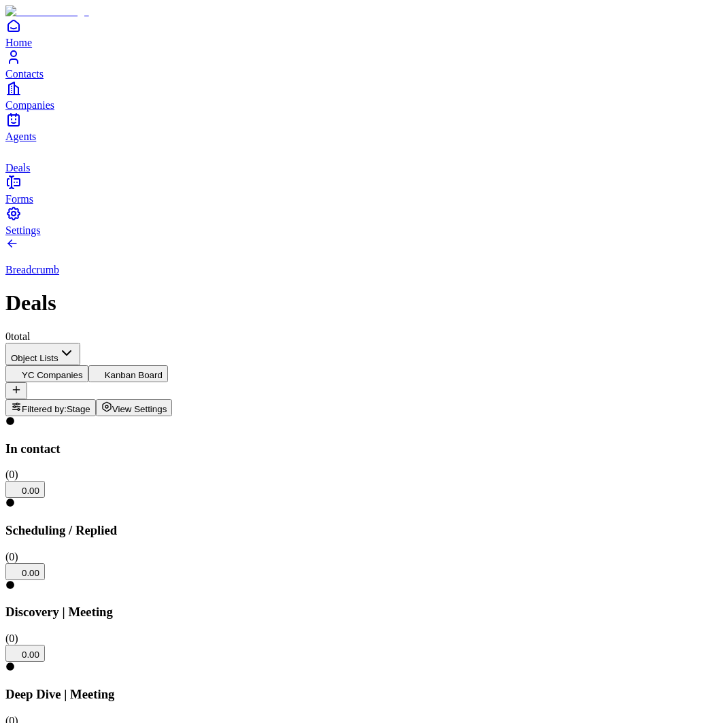
click at [96, 399] on button "Filtered by: Stage" at bounding box center [50, 407] width 90 height 17
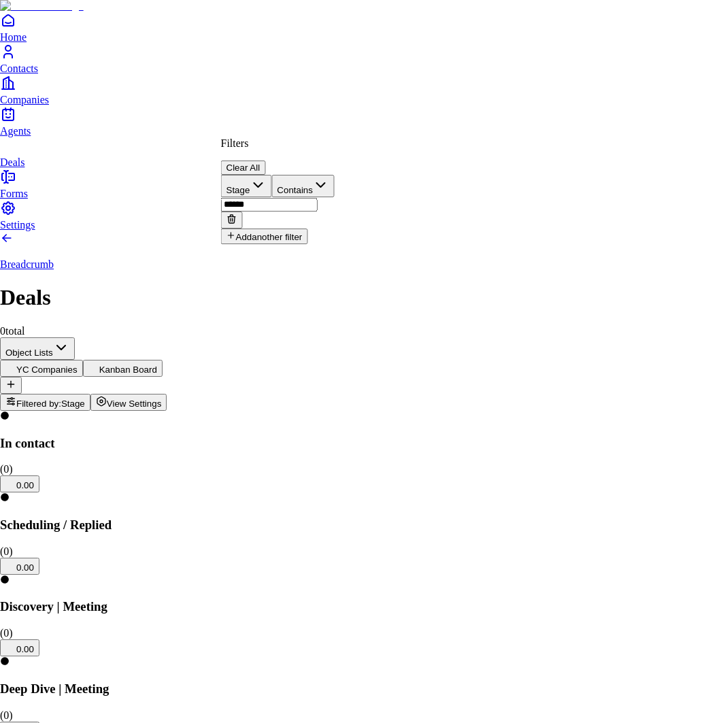
click at [318, 198] on input "******" at bounding box center [269, 205] width 97 height 14
type input "********"
click at [266, 160] on button "Clear All" at bounding box center [243, 167] width 45 height 14
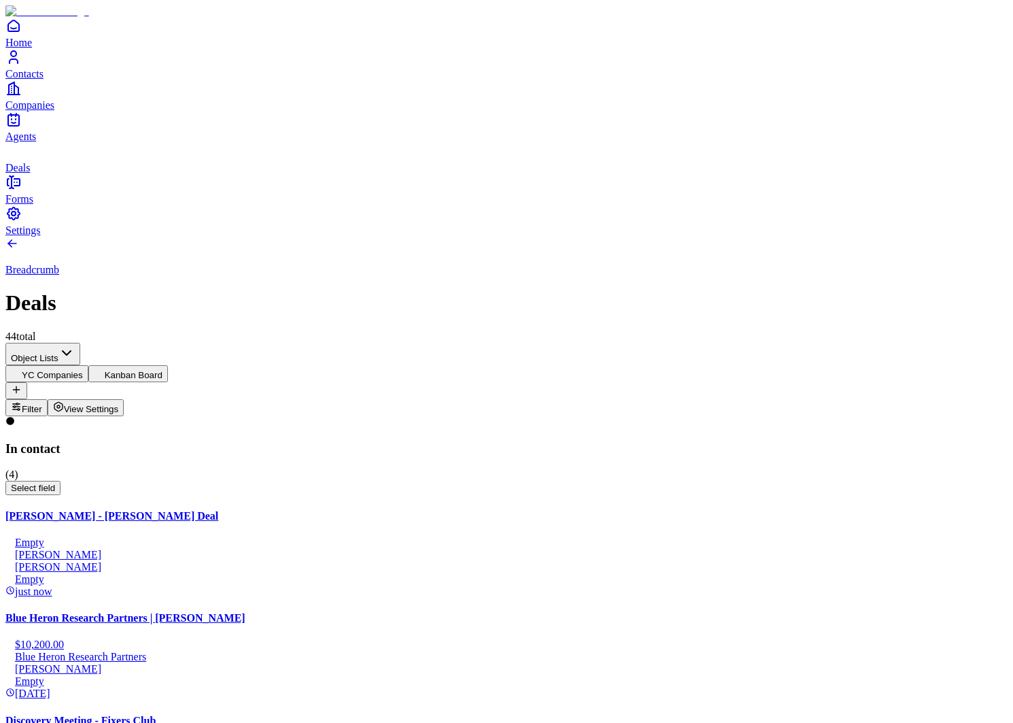
click at [177, 510] on div "Bellman AI - Yash Jain Deal Empty Bellman AI Yash Jain Empty just now" at bounding box center [506, 554] width 1002 height 88
click at [175, 510] on h4 "Bellman AI - Yash Jain Deal" at bounding box center [506, 516] width 1002 height 12
click at [34, 174] on div "Home Contacts Companies Agents Deals" at bounding box center [506, 96] width 1002 height 156
click at [36, 111] on link "Companies" at bounding box center [506, 95] width 1002 height 31
